Goal: Information Seeking & Learning: Learn about a topic

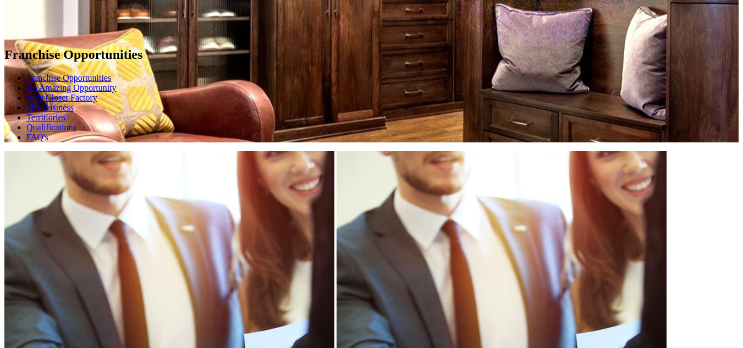
scroll to position [558, 0]
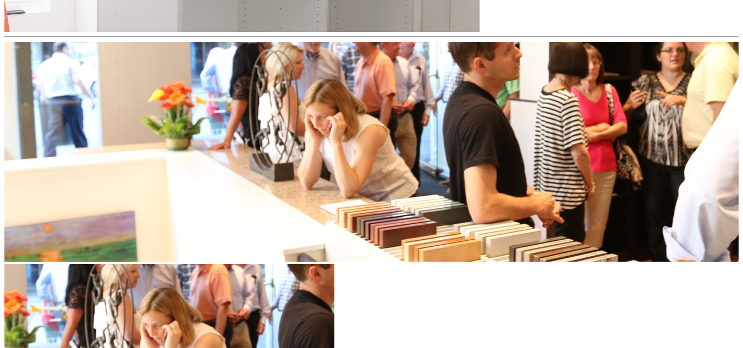
scroll to position [3225, 0]
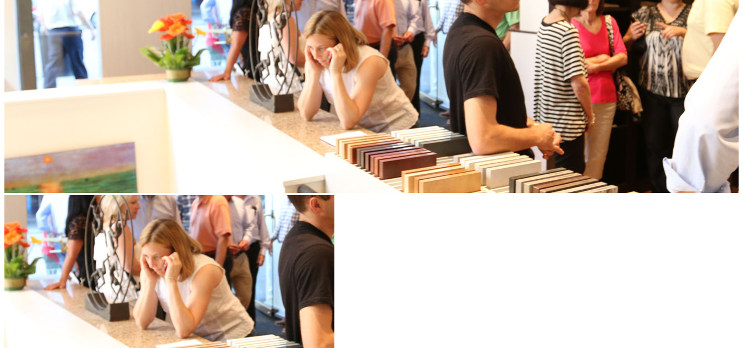
drag, startPoint x: 741, startPoint y: 210, endPoint x: 741, endPoint y: 219, distance: 8.8
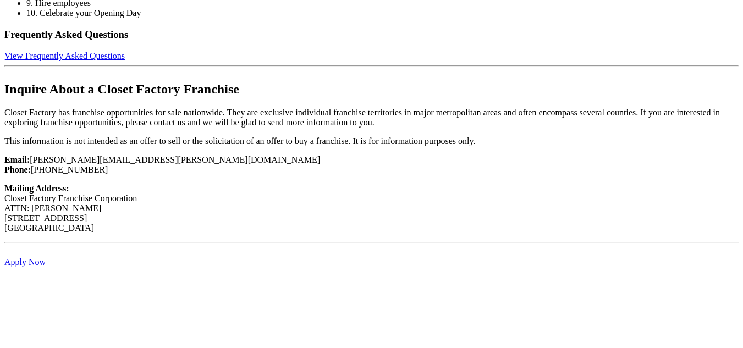
scroll to position [4330, 0]
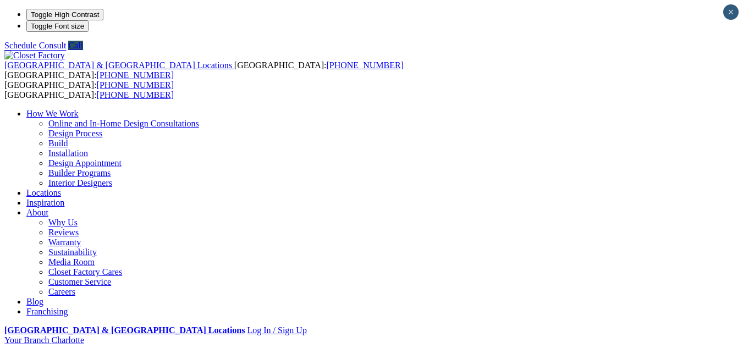
click at [75, 287] on link "Careers" at bounding box center [61, 291] width 27 height 9
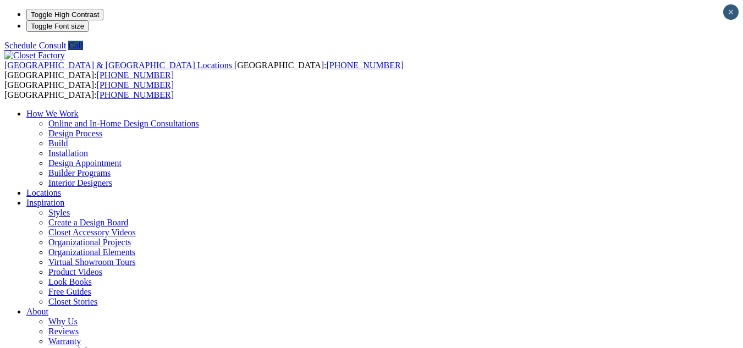
drag, startPoint x: 709, startPoint y: 214, endPoint x: 751, endPoint y: 211, distance: 42.5
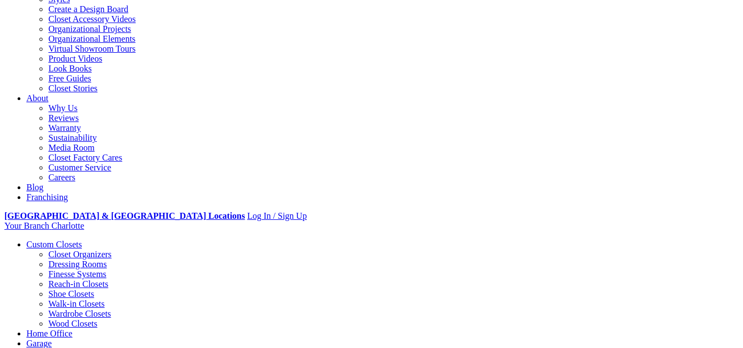
scroll to position [224, 0]
